Goal: Task Accomplishment & Management: Use online tool/utility

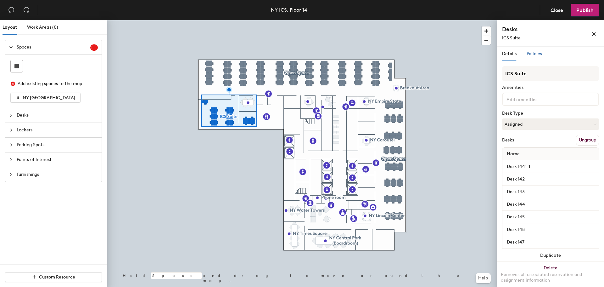
click at [532, 52] on span "Policies" at bounding box center [534, 53] width 15 height 5
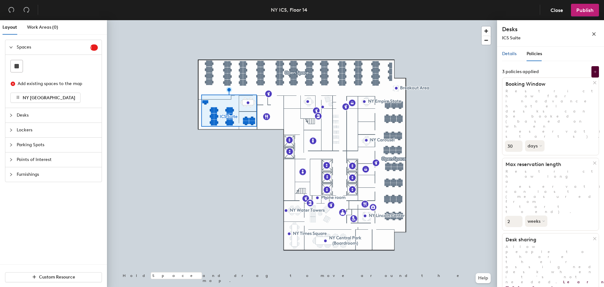
click at [506, 52] on span "Details" at bounding box center [509, 53] width 14 height 5
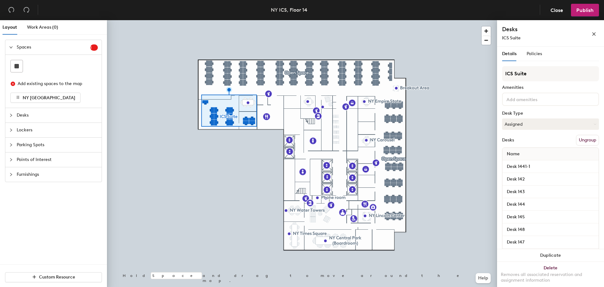
click at [583, 138] on button "Ungroup" at bounding box center [587, 140] width 23 height 11
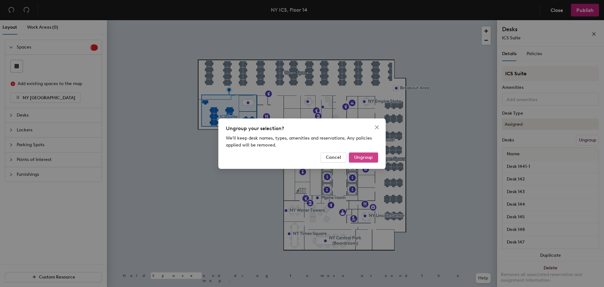
click at [365, 158] on span "Ungroup" at bounding box center [363, 156] width 19 height 5
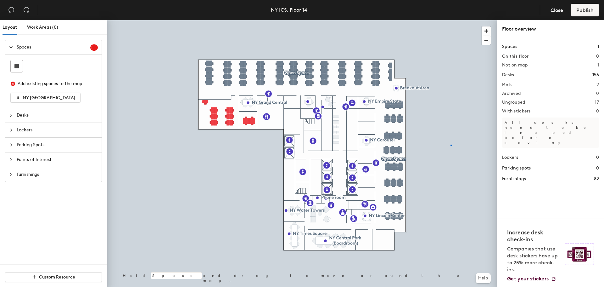
click at [451, 20] on div at bounding box center [302, 20] width 390 height 0
click at [42, 98] on span "NY [GEOGRAPHIC_DATA]" at bounding box center [49, 97] width 53 height 5
click at [13, 84] on icon "close-circle" at bounding box center [13, 83] width 4 height 4
click at [13, 85] on icon "close-circle" at bounding box center [13, 83] width 4 height 4
click at [8, 47] on div "Spaces 1" at bounding box center [53, 47] width 96 height 14
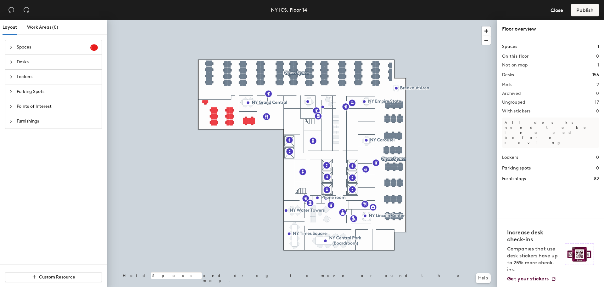
click at [11, 47] on icon "collapsed" at bounding box center [11, 47] width 4 height 4
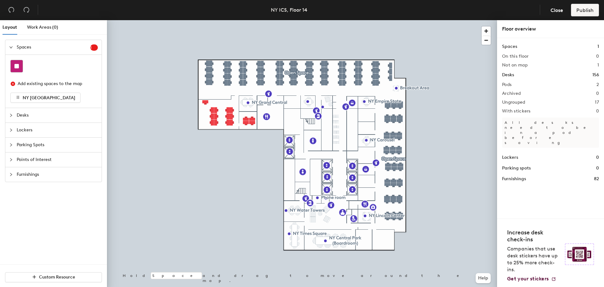
click at [18, 64] on rect at bounding box center [16, 66] width 4 height 4
click at [18, 66] on rect at bounding box center [16, 66] width 4 height 4
click at [550, 9] on span "Close" at bounding box center [556, 10] width 13 height 6
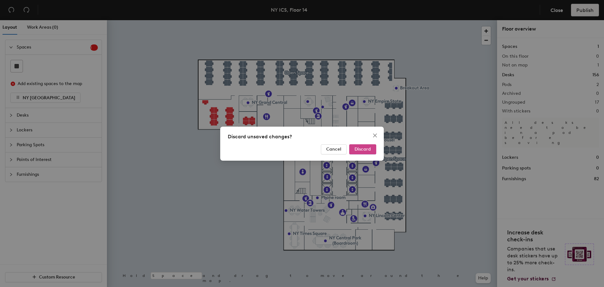
click at [354, 148] on button "Discard" at bounding box center [362, 149] width 27 height 10
